Goal: Check status: Check status

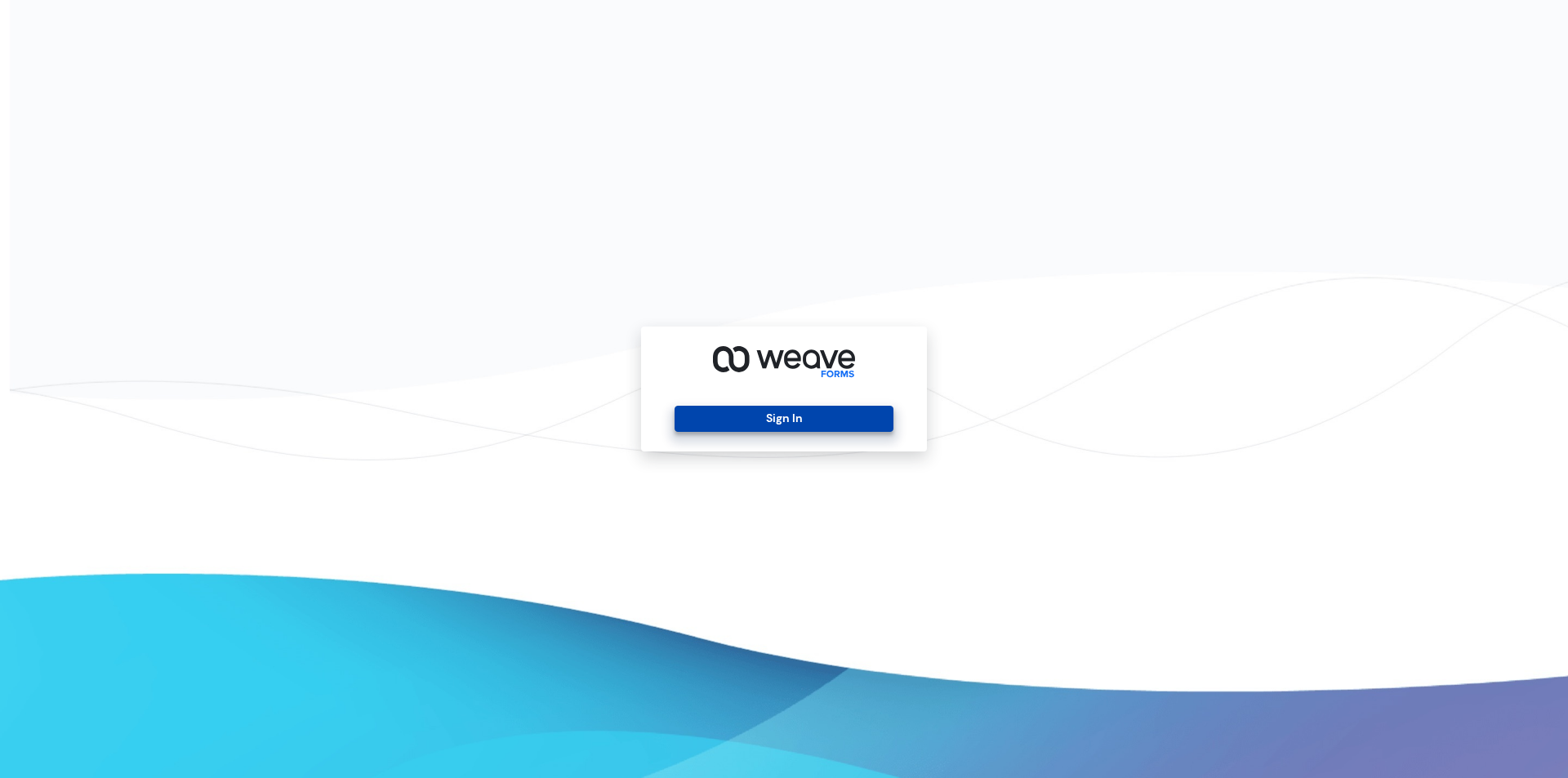
click at [847, 421] on button "Sign In" at bounding box center [784, 419] width 218 height 26
